Goal: Task Accomplishment & Management: Manage account settings

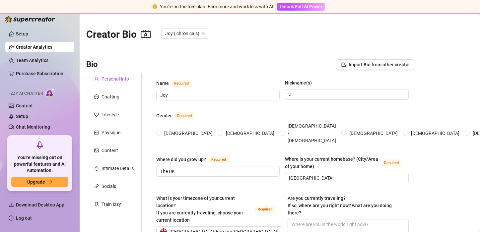
radio input "true"
type input "[DATE]"
click at [111, 97] on div "Chatting" at bounding box center [110, 96] width 18 height 7
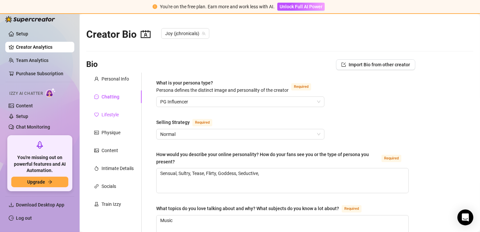
click at [112, 115] on div "Lifestyle" at bounding box center [109, 114] width 17 height 7
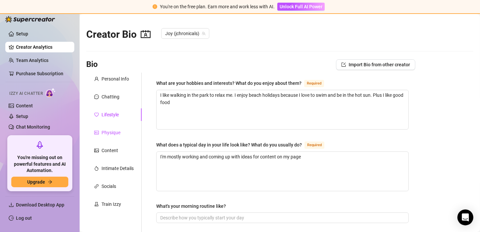
click at [114, 132] on div "Physique" at bounding box center [110, 132] width 19 height 7
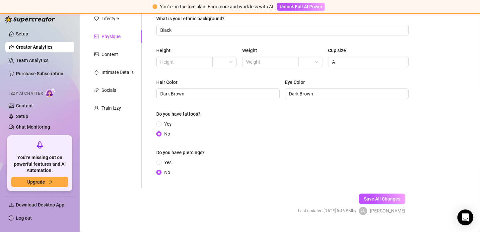
scroll to position [60, 0]
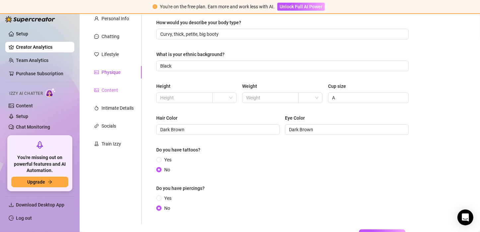
click at [111, 93] on div "Content" at bounding box center [113, 90] width 55 height 13
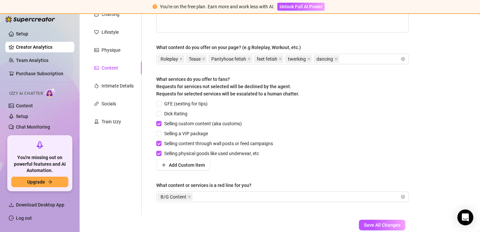
scroll to position [81, 0]
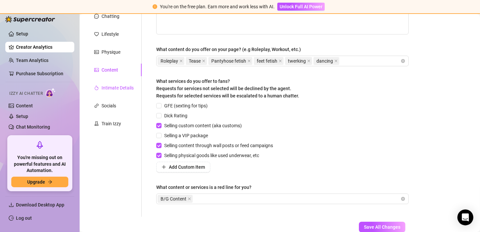
click at [122, 89] on div "Intimate Details" at bounding box center [117, 87] width 32 height 7
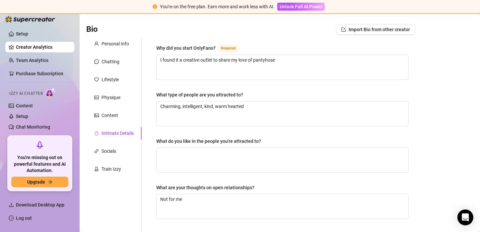
scroll to position [30, 0]
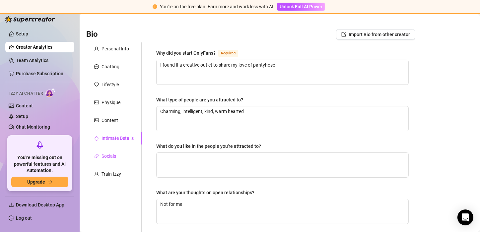
click at [113, 156] on div "Socials" at bounding box center [108, 155] width 15 height 7
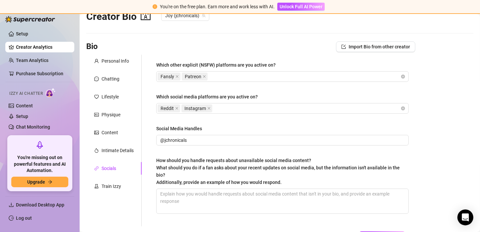
scroll to position [0, 0]
